Goal: Information Seeking & Learning: Learn about a topic

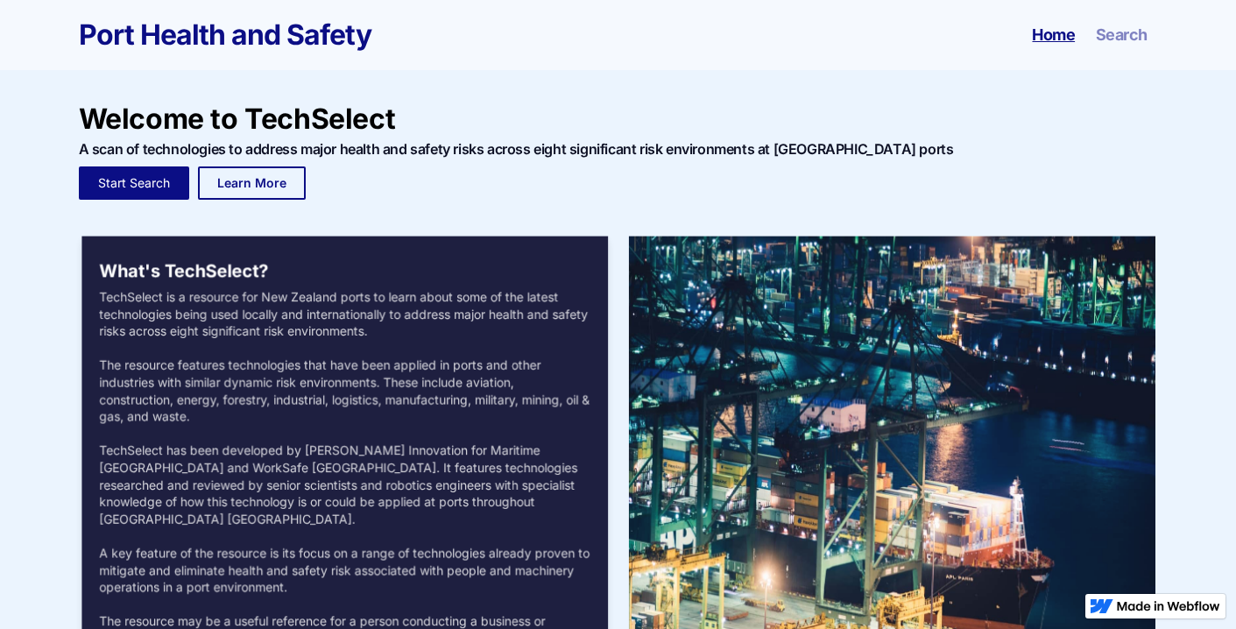
click at [259, 191] on link "Learn More" at bounding box center [252, 182] width 108 height 33
click at [137, 188] on link "Start Search" at bounding box center [134, 182] width 110 height 33
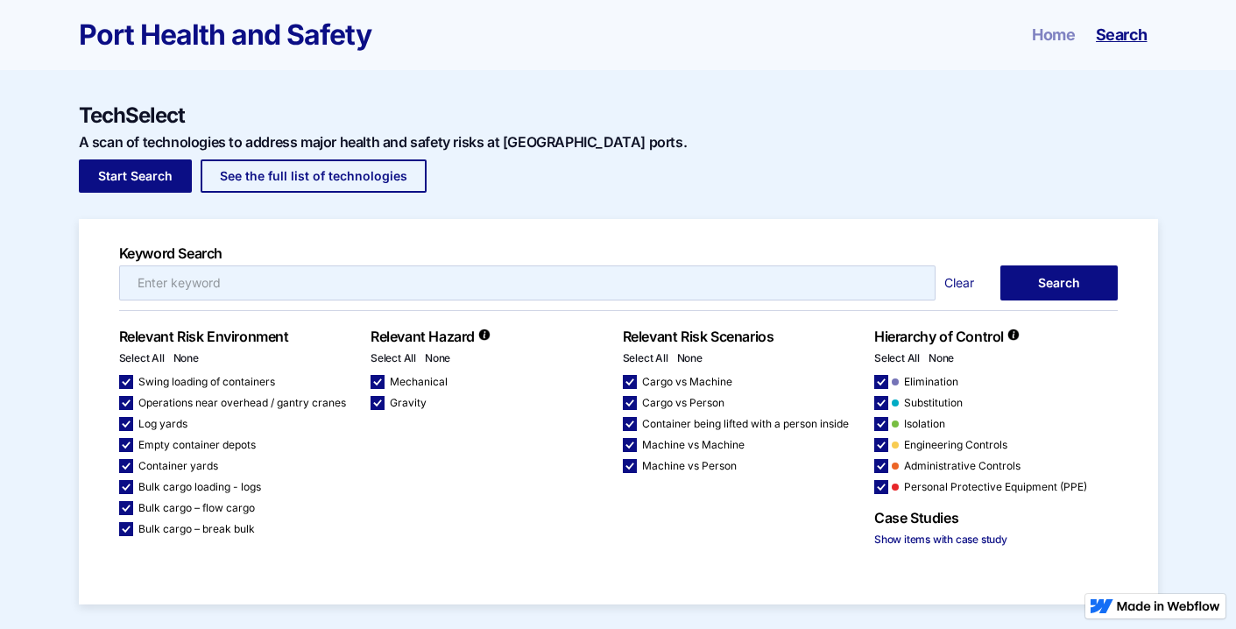
checkbox input "false"
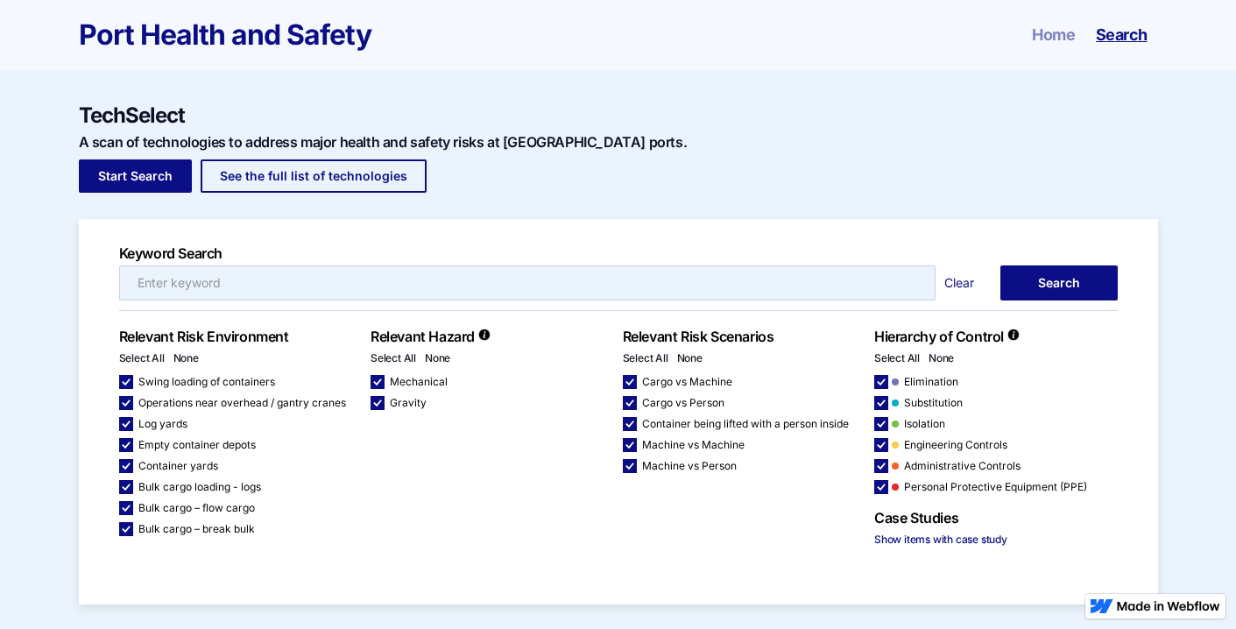
checkbox input "false"
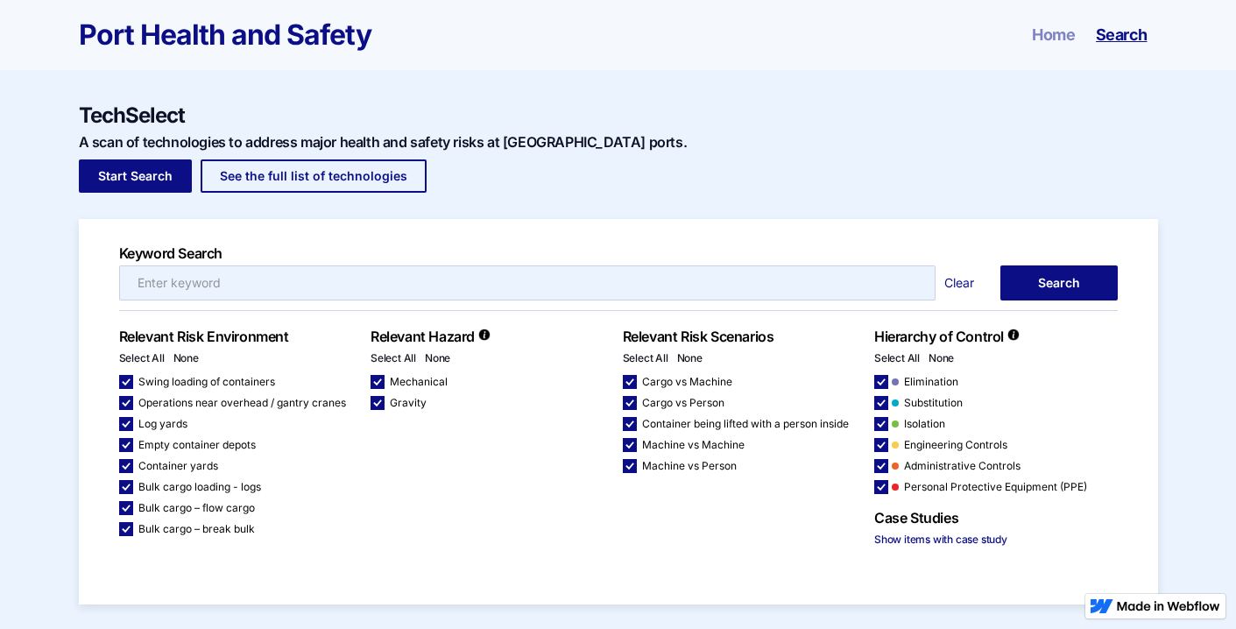
checkbox input "false"
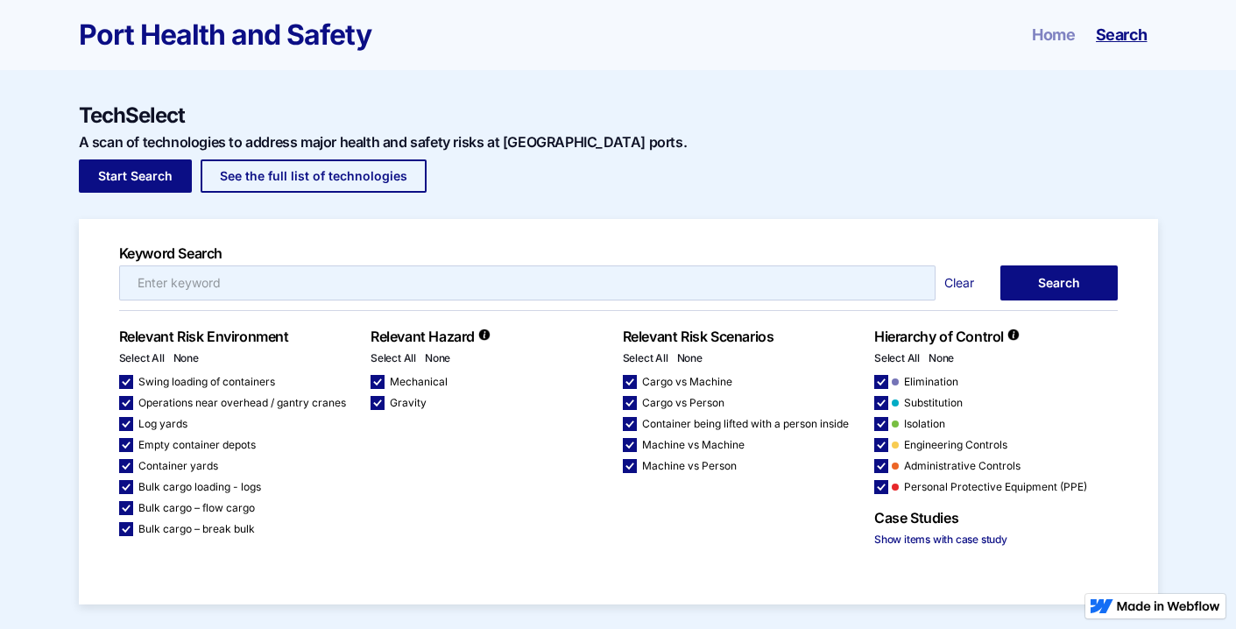
checkbox input "false"
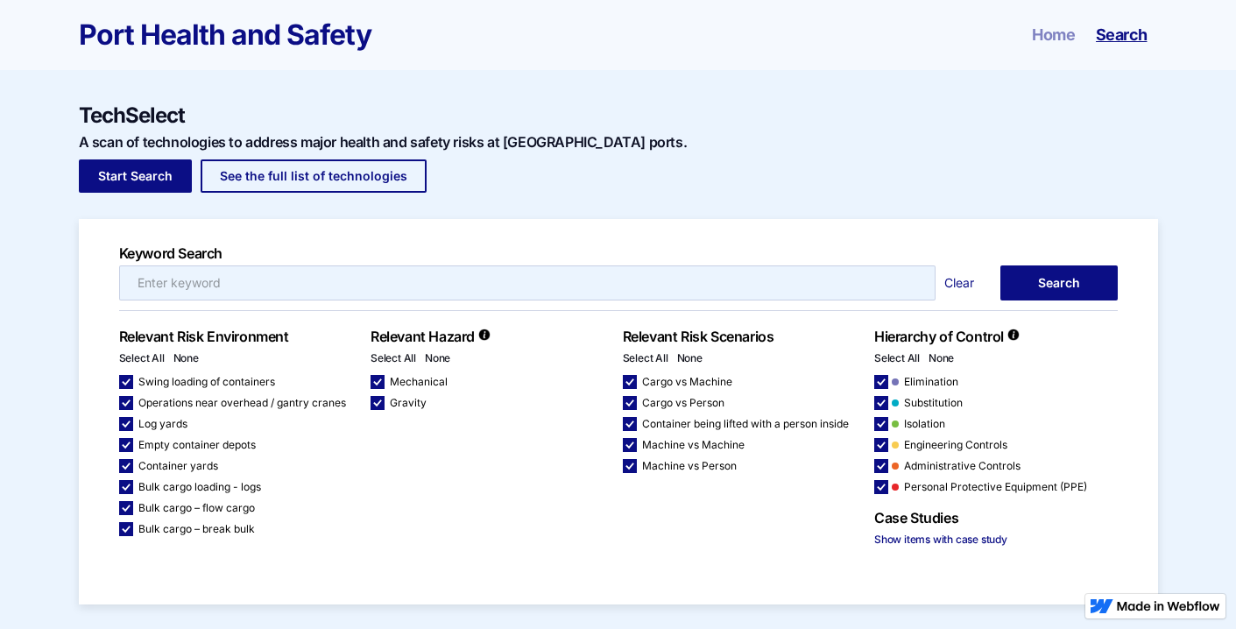
checkbox input "false"
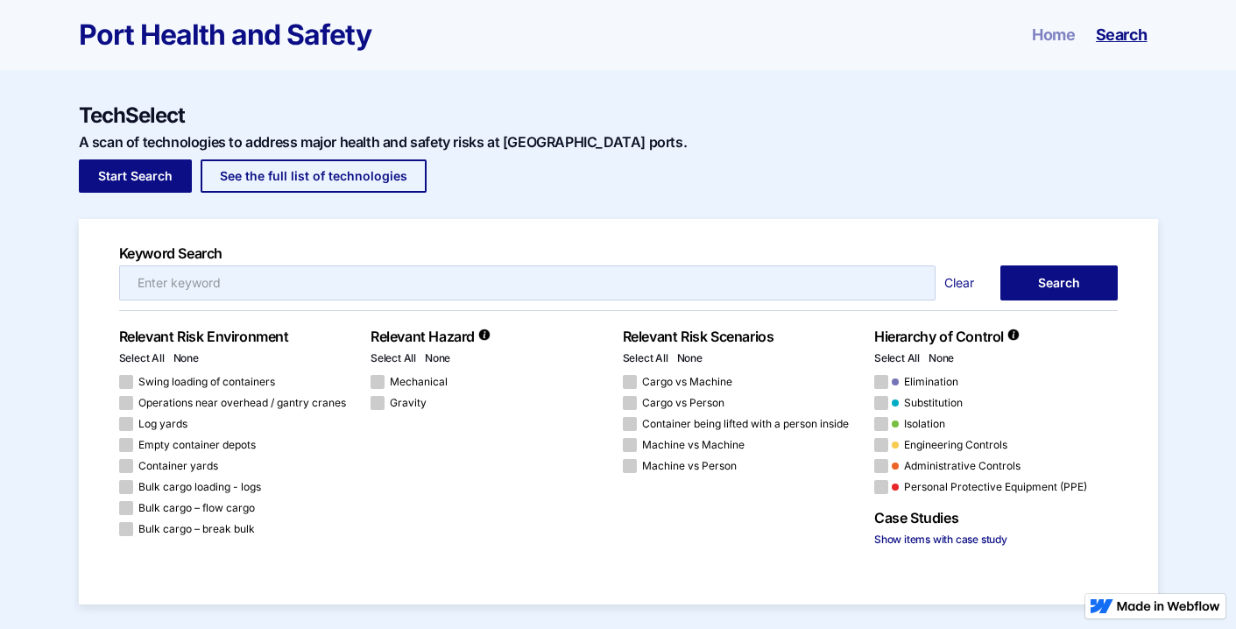
click at [123, 446] on div "Email Form 6" at bounding box center [126, 445] width 14 height 14
click at [123, 446] on input "Empty container depots" at bounding box center [124, 445] width 11 height 11
checkbox input "true"
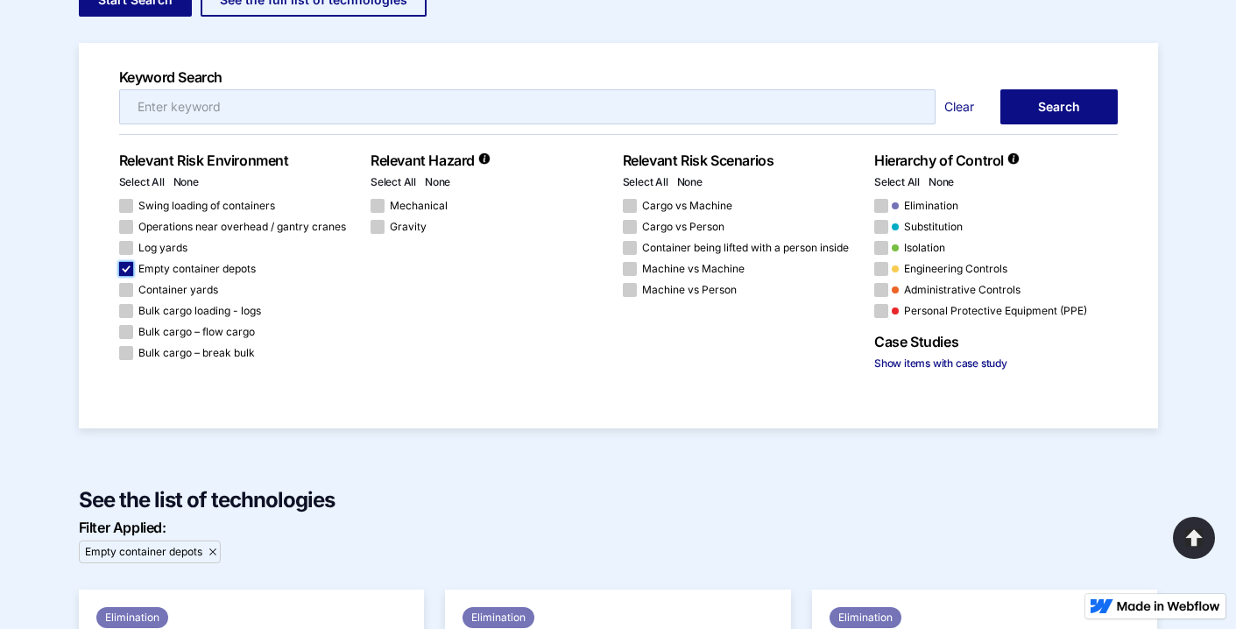
scroll to position [175, 0]
click at [264, 97] on input "Email Form 5" at bounding box center [527, 107] width 817 height 35
click at [380, 207] on div "Email Form 6" at bounding box center [378, 207] width 14 height 14
click at [380, 207] on input "Mechanical" at bounding box center [376, 206] width 11 height 11
checkbox input "true"
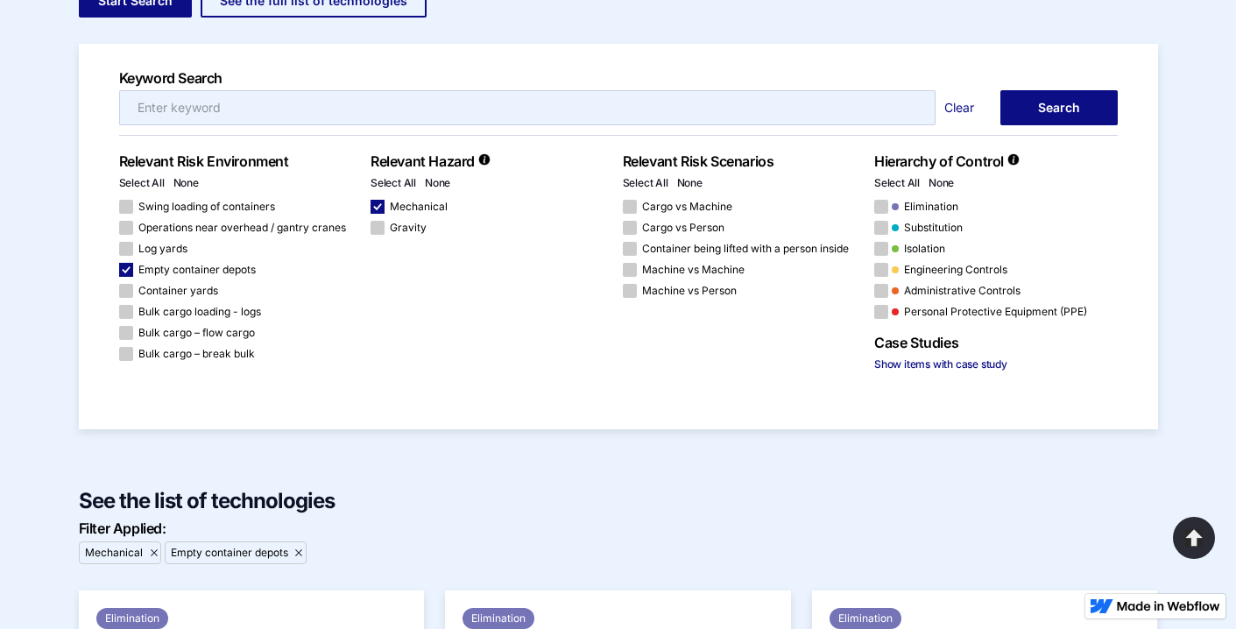
click at [378, 228] on div "Email Form 6" at bounding box center [378, 228] width 14 height 14
click at [378, 228] on input "Gravity" at bounding box center [376, 227] width 11 height 11
checkbox input "true"
click at [377, 205] on div "Email Form 6" at bounding box center [378, 207] width 14 height 14
click at [377, 205] on input "Mechanical" at bounding box center [376, 206] width 11 height 11
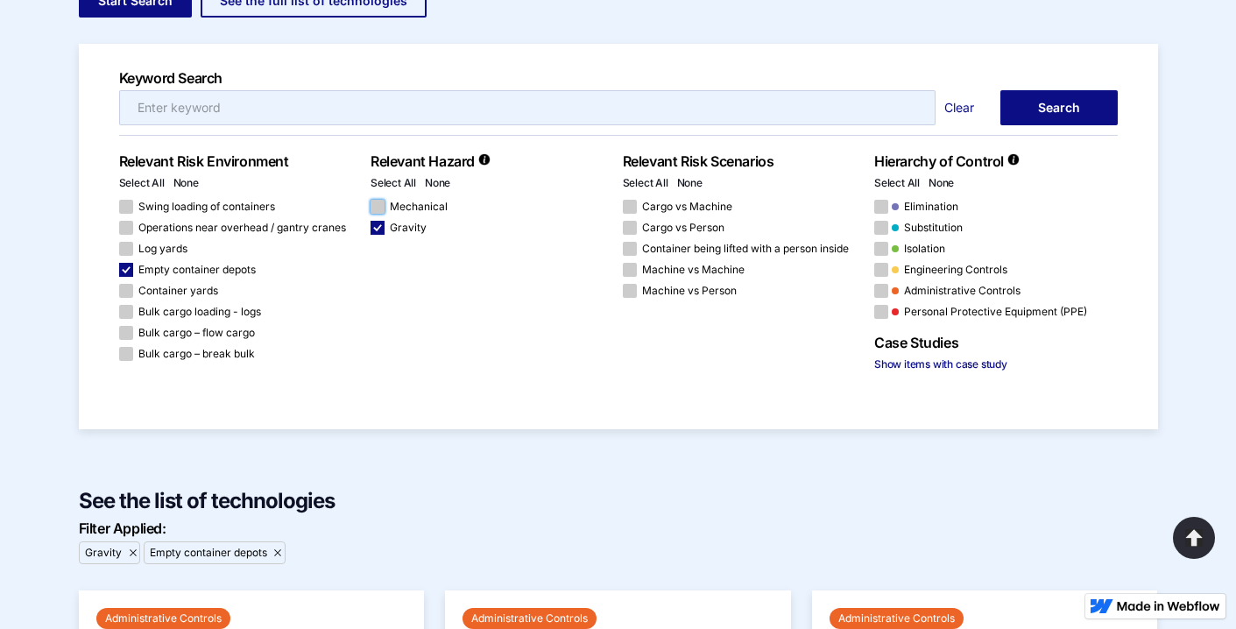
click at [379, 210] on div "Email Form 6" at bounding box center [378, 207] width 14 height 14
click at [379, 210] on input "Mechanical" at bounding box center [376, 206] width 11 height 11
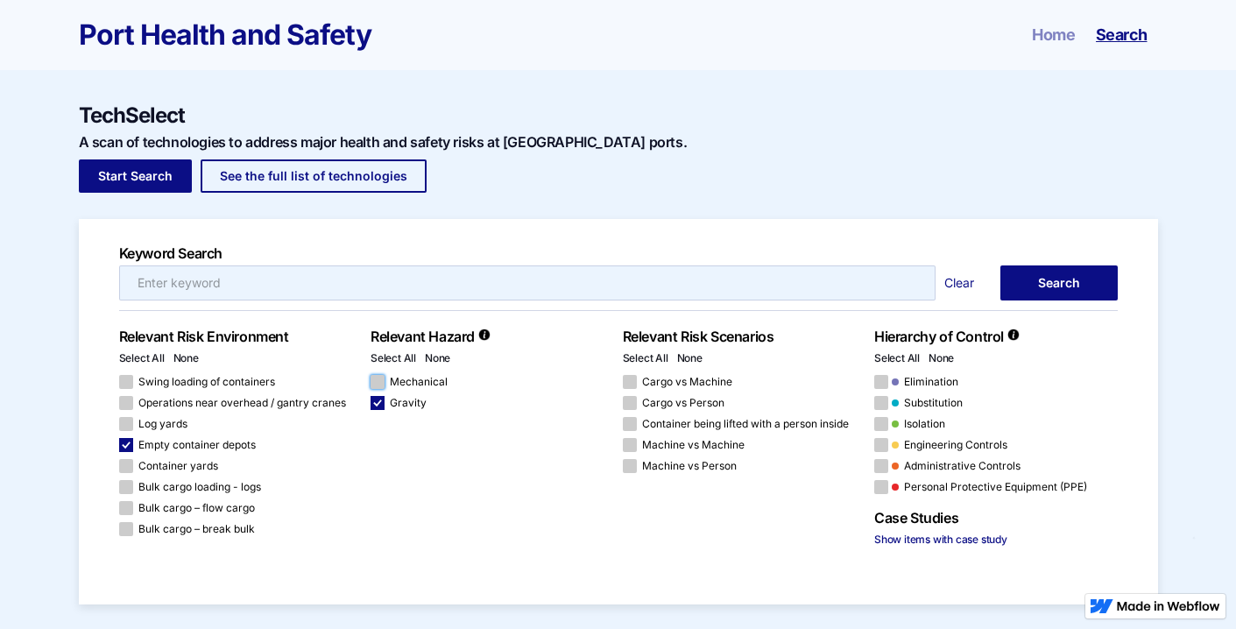
scroll to position [175, 0]
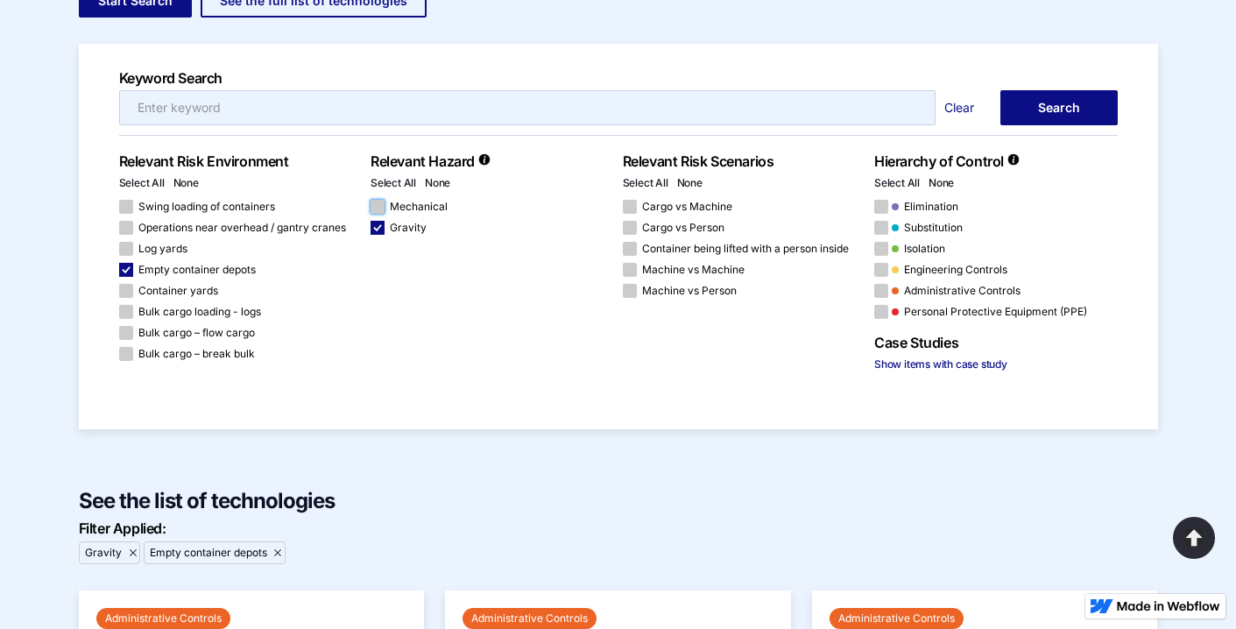
checkbox input "true"
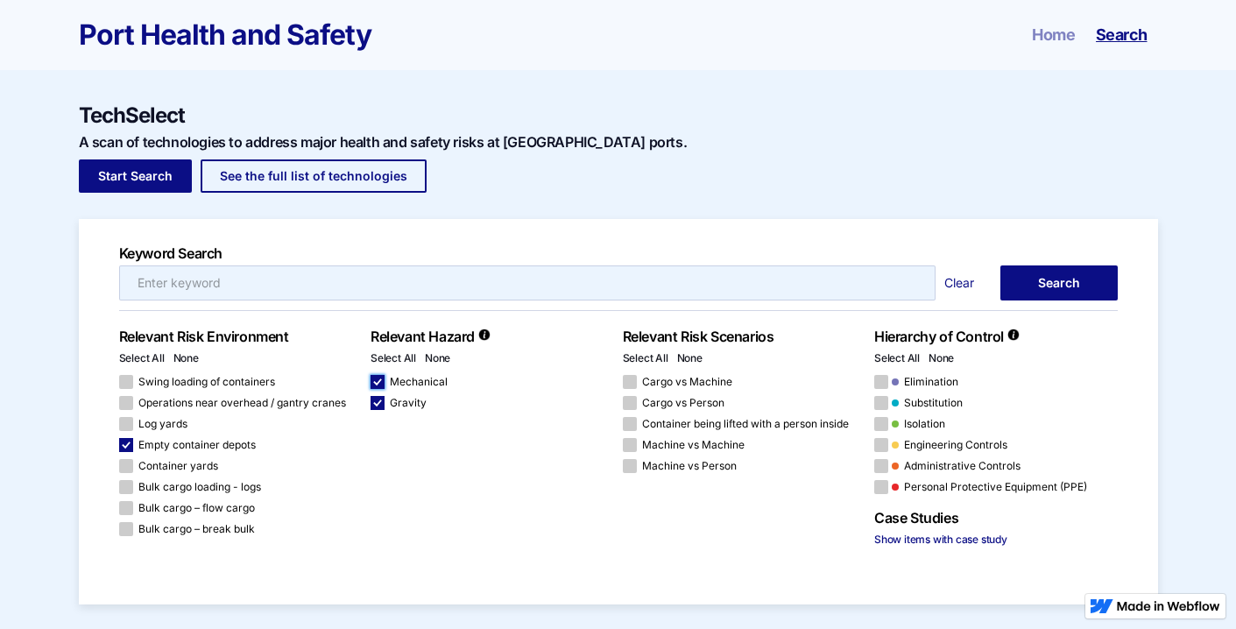
checkbox input "false"
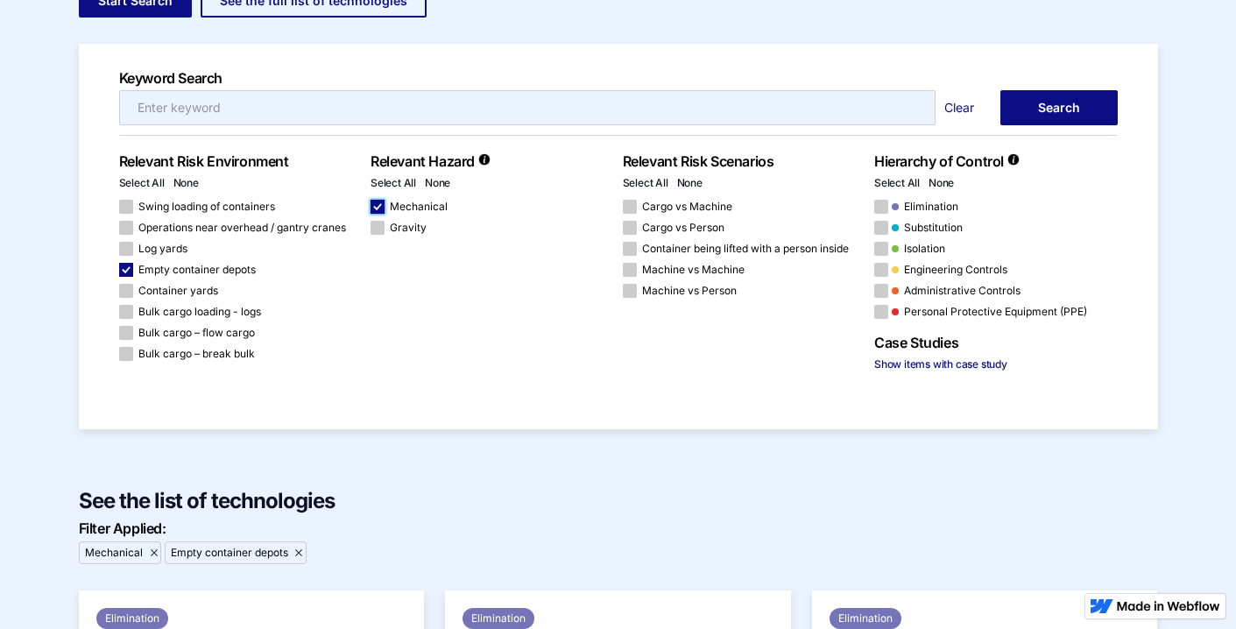
checkbox input "false"
